Goal: Use online tool/utility: Use online tool/utility

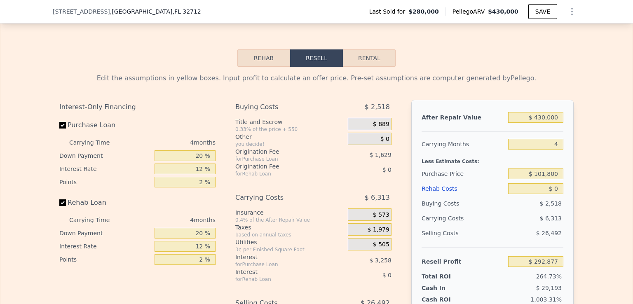
scroll to position [1196, 0]
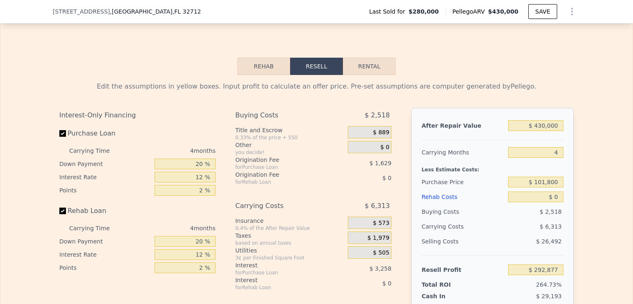
click at [379, 75] on button "Rental" at bounding box center [369, 66] width 53 height 17
select select "30"
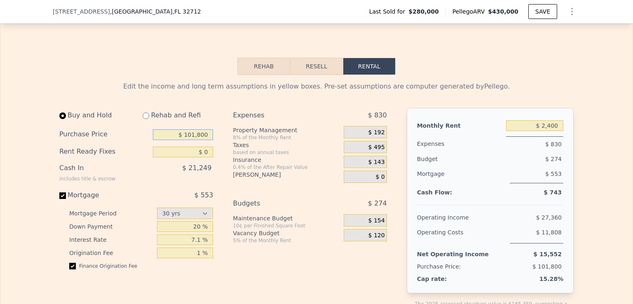
click at [190, 140] on input "$ 101,800" at bounding box center [183, 134] width 60 height 11
type input "$ 327,000"
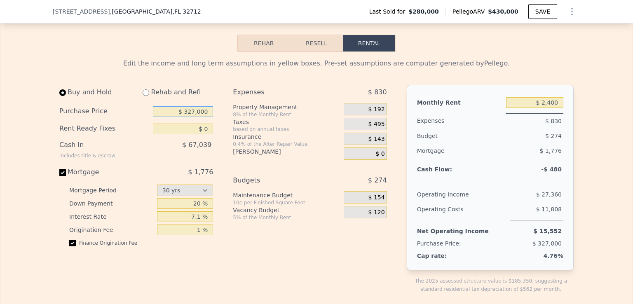
scroll to position [1237, 0]
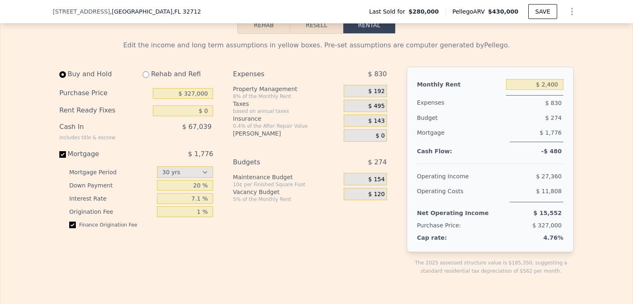
click at [374, 198] on span "$ 120" at bounding box center [376, 194] width 16 height 7
click at [376, 198] on span "$ 120" at bounding box center [376, 194] width 16 height 7
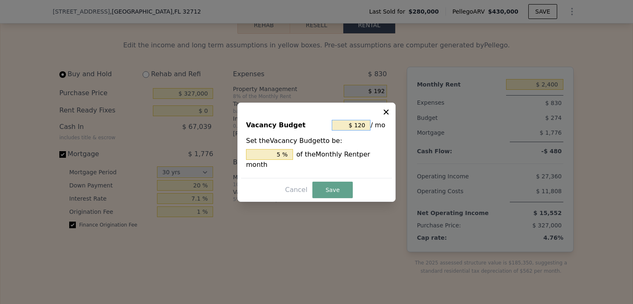
click at [358, 127] on input "$ 120" at bounding box center [351, 125] width 39 height 11
type input "$ 0"
type input "0 %"
type input "$ 0"
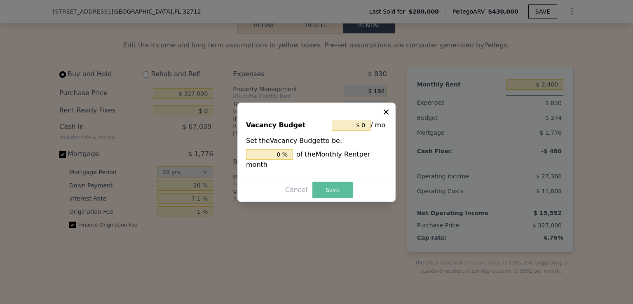
click at [336, 189] on button "Save" at bounding box center [332, 190] width 40 height 16
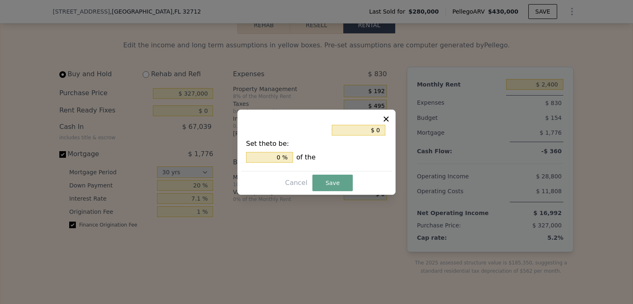
click at [386, 118] on icon at bounding box center [386, 118] width 5 height 5
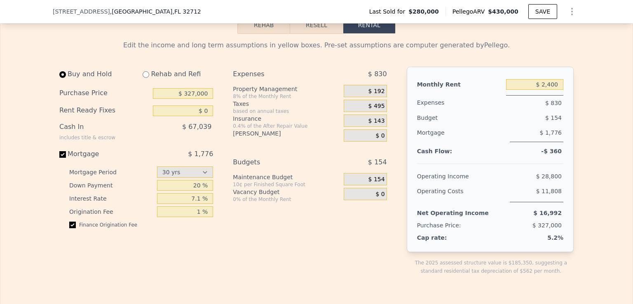
click at [370, 95] on span "$ 192" at bounding box center [376, 91] width 16 height 7
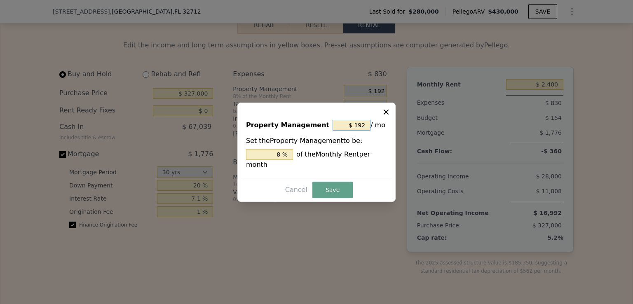
click at [359, 131] on input "$ 192" at bounding box center [352, 125] width 38 height 11
type input "$ 0"
type input "0 %"
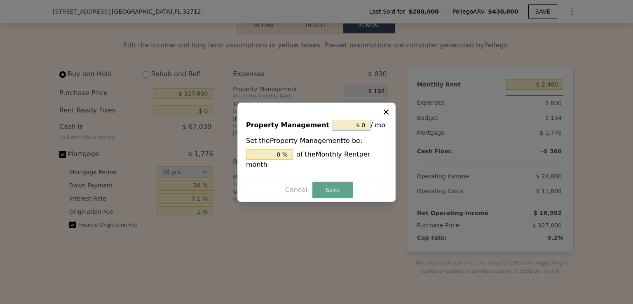
type input "$ 0"
click at [326, 185] on button "Save" at bounding box center [332, 190] width 40 height 16
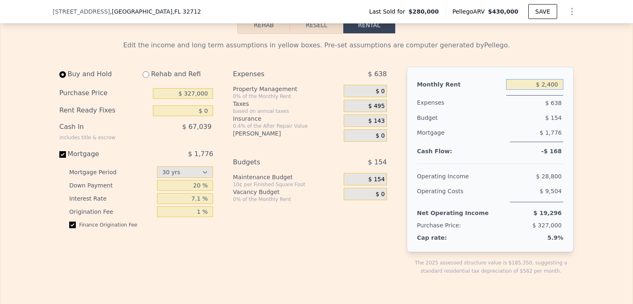
click at [548, 90] on input "$ 2,400" at bounding box center [534, 84] width 57 height 11
drag, startPoint x: 556, startPoint y: 94, endPoint x: 532, endPoint y: 94, distance: 23.9
click at [532, 90] on input "$ 2,400" at bounding box center [534, 84] width 57 height 11
type input "$ 2,600"
